Goal: Information Seeking & Learning: Learn about a topic

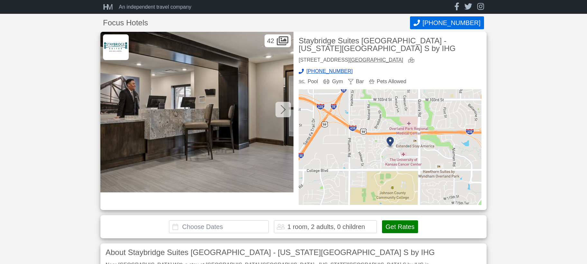
click at [281, 110] on icon at bounding box center [282, 110] width 5 height 10
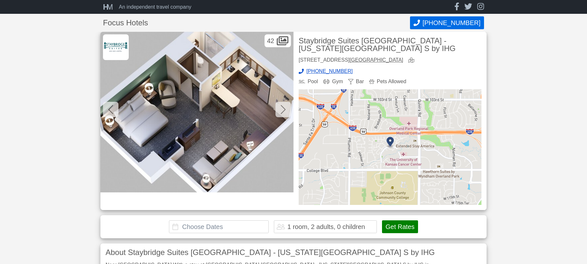
click at [281, 110] on icon at bounding box center [282, 110] width 5 height 10
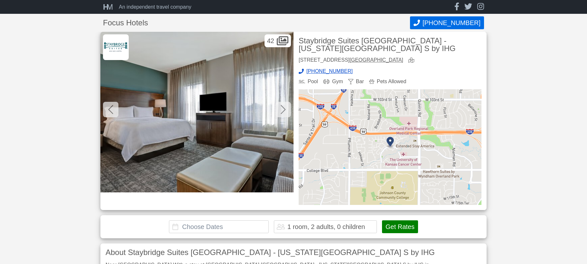
click at [281, 110] on icon at bounding box center [282, 110] width 5 height 10
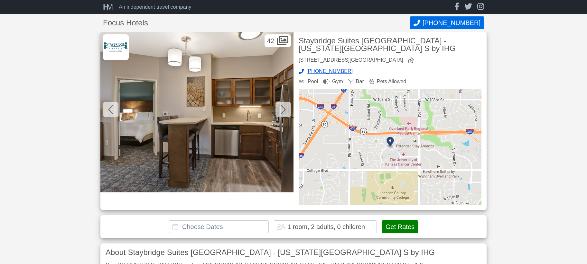
click at [281, 110] on icon at bounding box center [282, 110] width 5 height 10
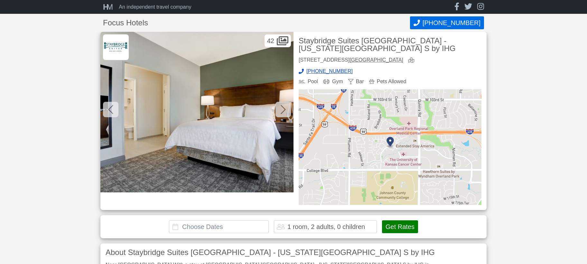
click at [281, 110] on icon at bounding box center [282, 110] width 5 height 10
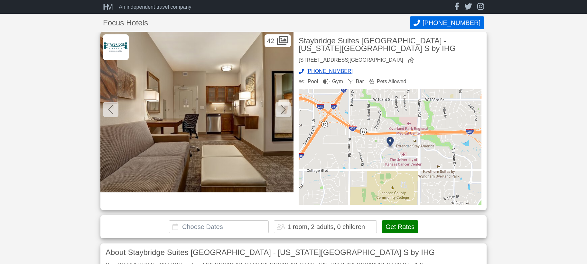
click at [281, 110] on icon at bounding box center [282, 110] width 5 height 10
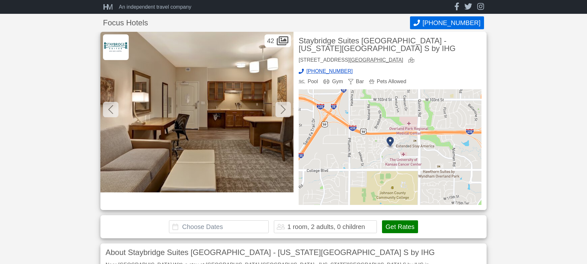
click at [281, 110] on icon at bounding box center [282, 110] width 5 height 10
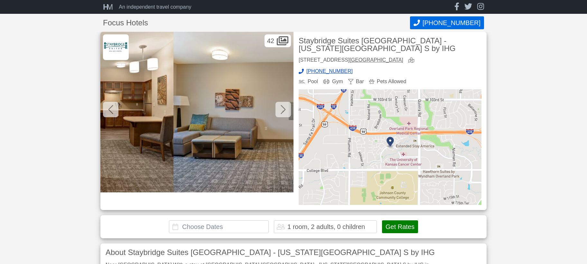
scroll to position [0, 1351]
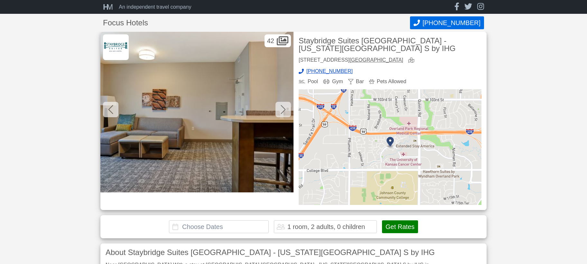
click at [281, 110] on icon at bounding box center [282, 110] width 5 height 10
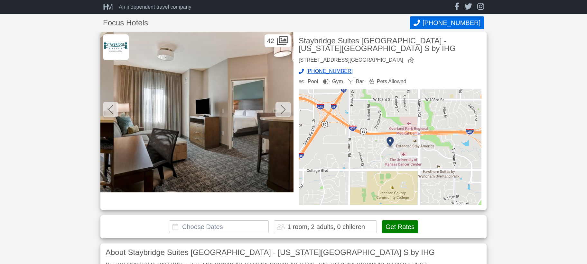
scroll to position [0, 1544]
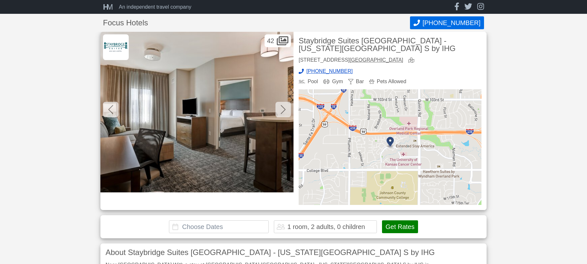
click at [281, 110] on icon at bounding box center [282, 110] width 5 height 10
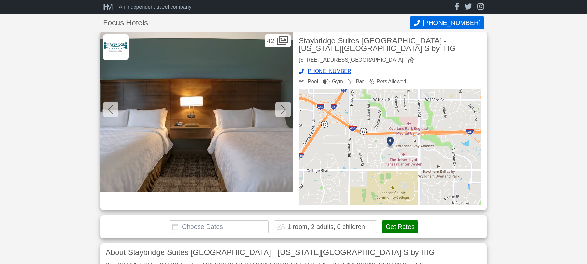
click at [281, 110] on icon at bounding box center [282, 110] width 5 height 10
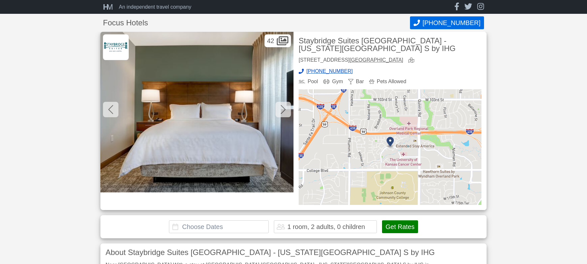
click at [281, 110] on icon at bounding box center [282, 110] width 5 height 10
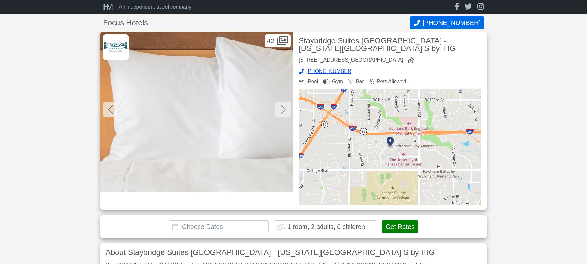
click at [281, 110] on icon at bounding box center [282, 110] width 5 height 10
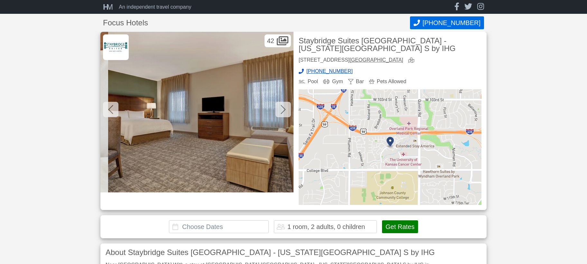
scroll to position [0, 2315]
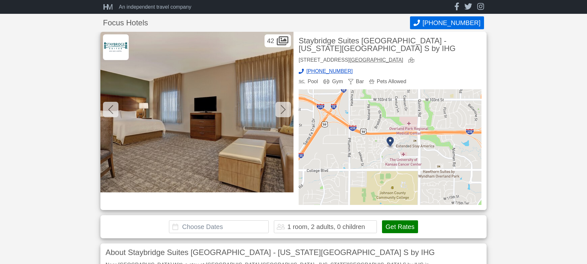
click at [281, 110] on icon at bounding box center [282, 110] width 5 height 10
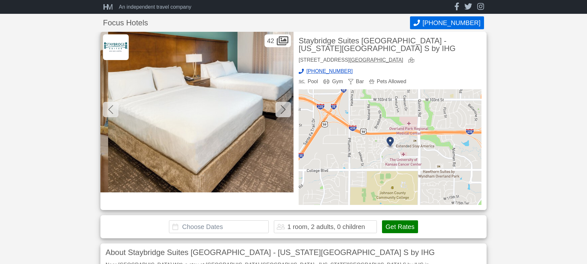
scroll to position [0, 2508]
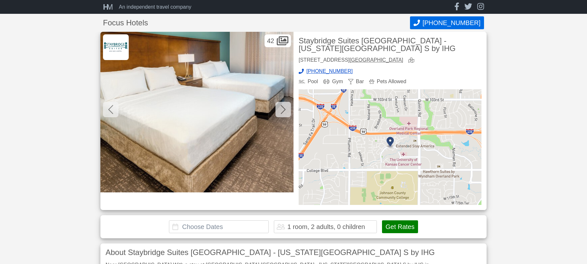
click at [283, 107] on icon at bounding box center [282, 110] width 5 height 10
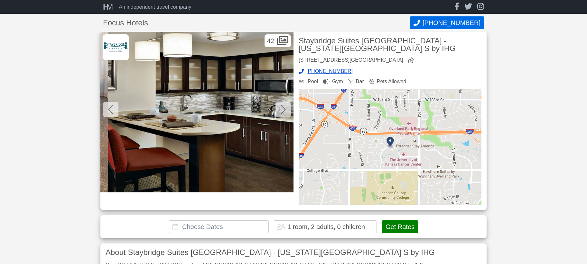
scroll to position [0, 2701]
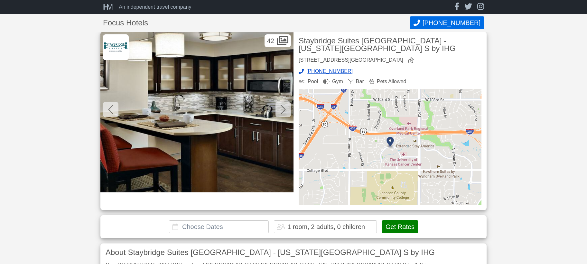
click at [283, 107] on icon at bounding box center [282, 110] width 5 height 10
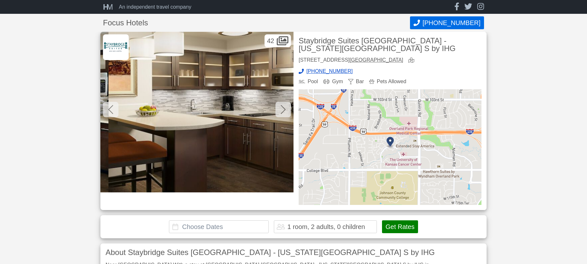
scroll to position [0, 2894]
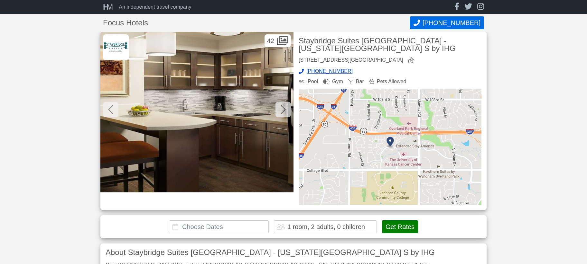
click at [281, 109] on icon at bounding box center [282, 110] width 5 height 10
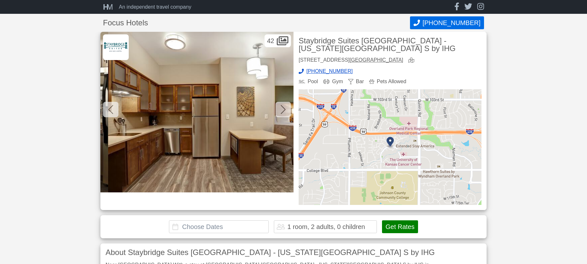
scroll to position [0, 3087]
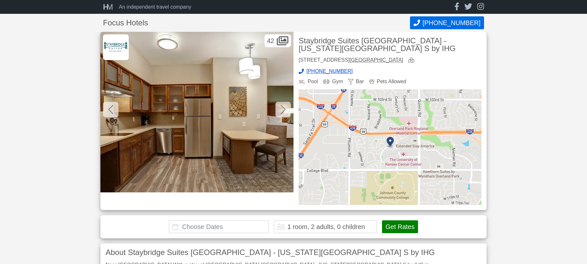
click at [281, 110] on icon at bounding box center [282, 110] width 5 height 10
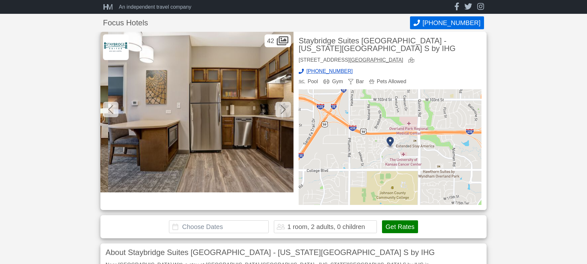
scroll to position [0, 3280]
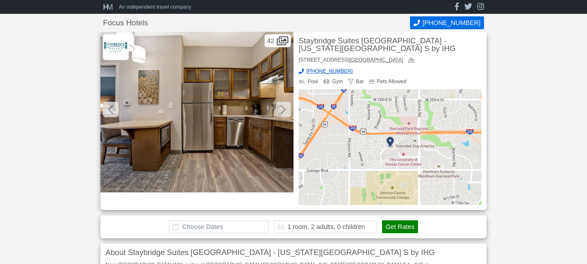
click at [280, 111] on icon at bounding box center [282, 110] width 5 height 10
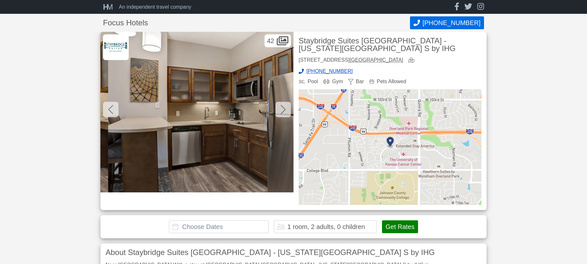
scroll to position [0, 3473]
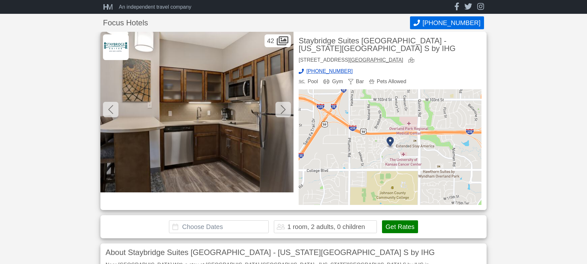
click at [277, 110] on div at bounding box center [282, 109] width 15 height 15
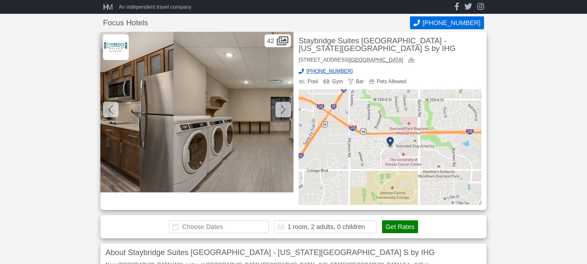
scroll to position [0, 3666]
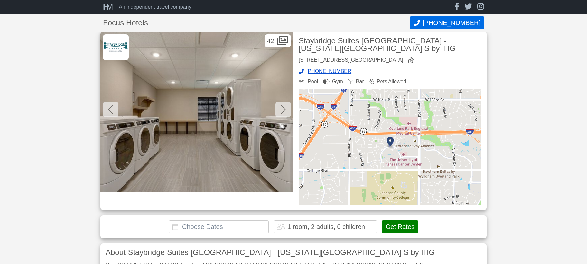
click at [104, 107] on div at bounding box center [110, 109] width 15 height 15
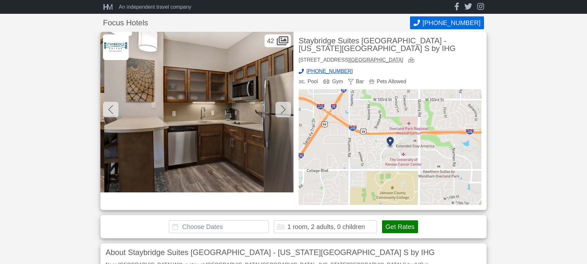
click at [107, 107] on div at bounding box center [110, 109] width 15 height 15
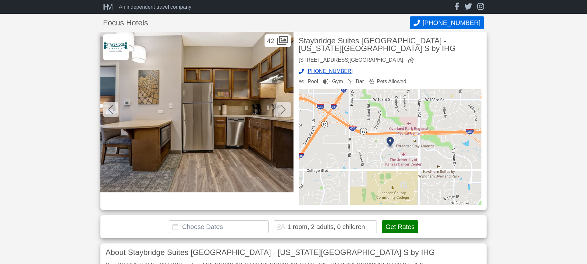
click at [107, 107] on div at bounding box center [110, 109] width 15 height 15
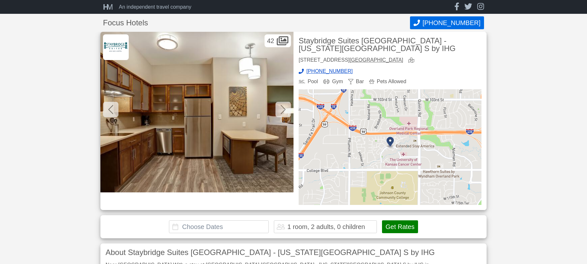
click at [107, 107] on div at bounding box center [110, 109] width 15 height 15
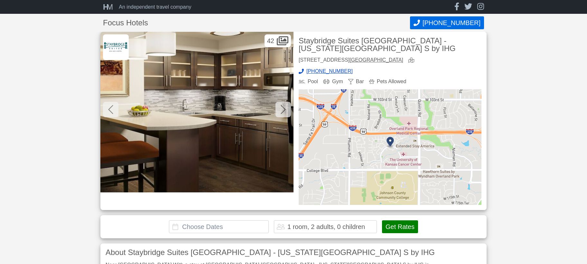
click at [107, 107] on div at bounding box center [110, 109] width 15 height 15
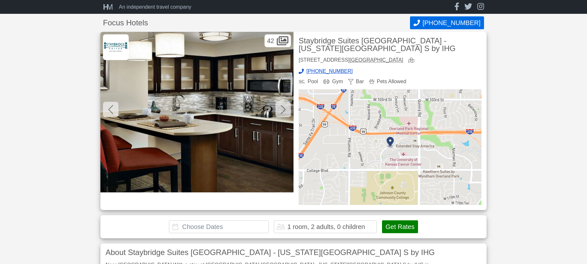
click at [107, 113] on div at bounding box center [110, 109] width 15 height 15
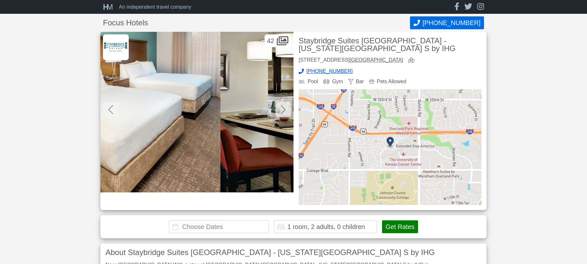
scroll to position [0, 2508]
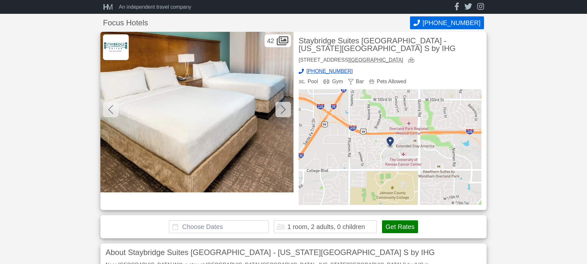
click at [174, 99] on img at bounding box center [196, 112] width 193 height 161
click at [109, 108] on icon at bounding box center [110, 110] width 5 height 10
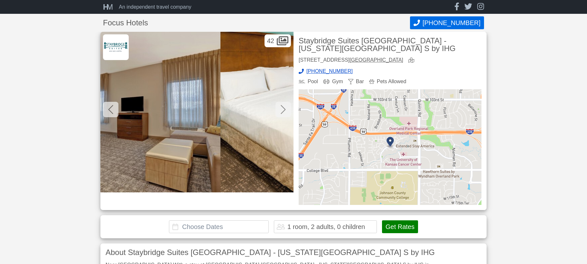
scroll to position [0, 2315]
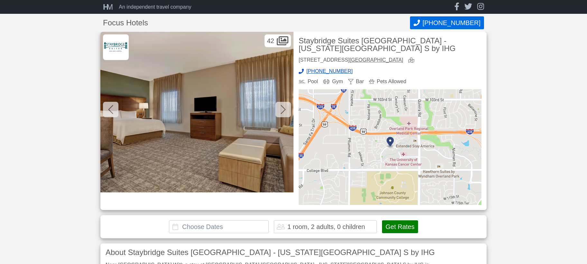
click at [280, 105] on div at bounding box center [282, 109] width 15 height 15
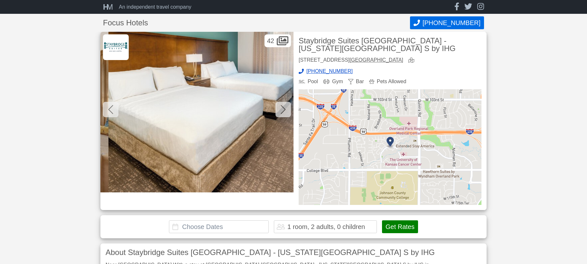
scroll to position [0, 2508]
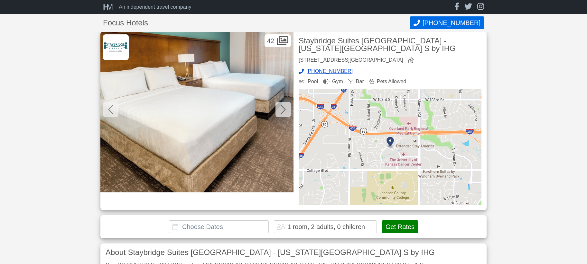
click at [108, 112] on div at bounding box center [110, 109] width 15 height 15
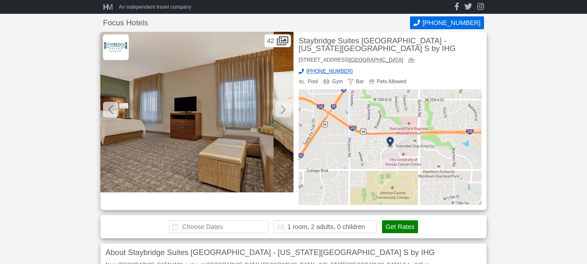
click at [108, 112] on icon at bounding box center [110, 110] width 5 height 10
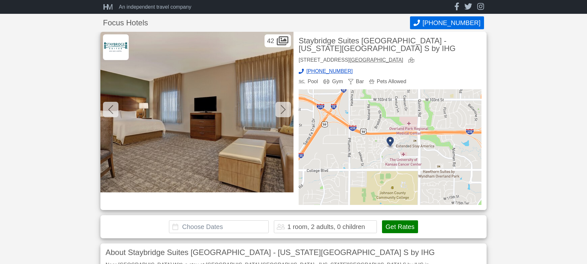
click at [110, 110] on icon at bounding box center [110, 110] width 5 height 10
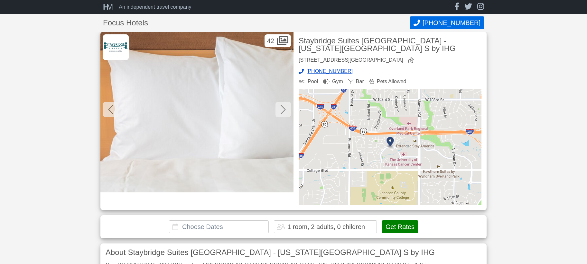
click at [110, 110] on icon at bounding box center [110, 110] width 5 height 10
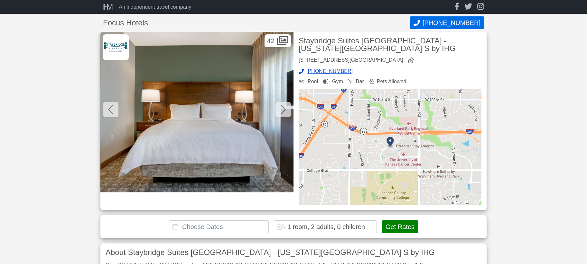
click at [110, 110] on icon at bounding box center [110, 110] width 5 height 10
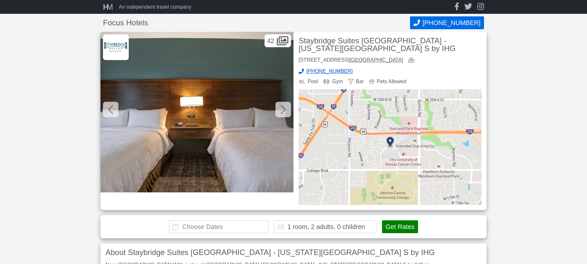
click at [110, 110] on icon at bounding box center [110, 110] width 5 height 10
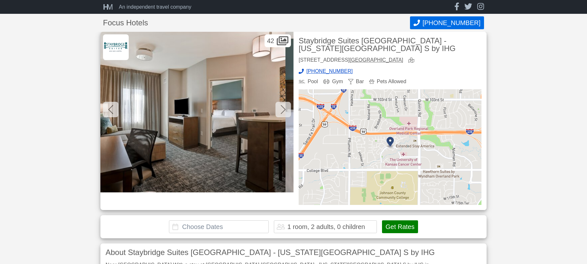
scroll to position [0, 1544]
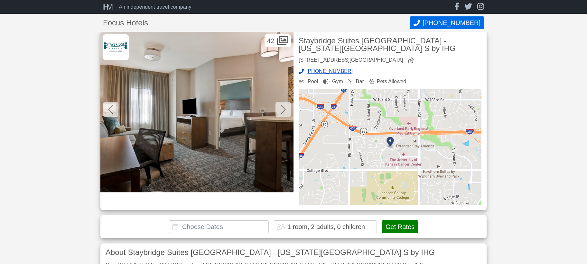
click at [110, 110] on icon at bounding box center [110, 110] width 5 height 10
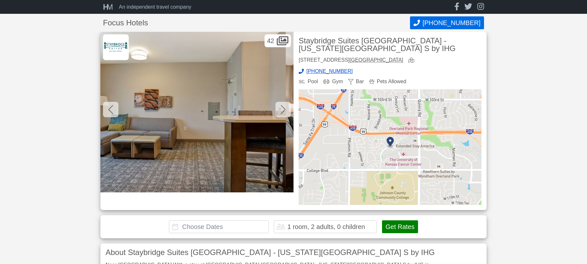
scroll to position [0, 1351]
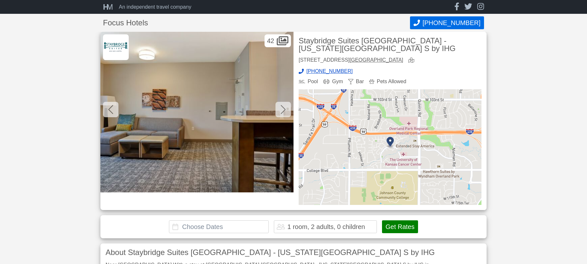
click at [114, 112] on div at bounding box center [110, 109] width 15 height 15
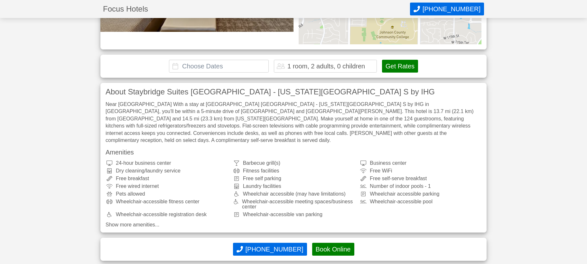
scroll to position [0, 0]
